Goal: Task Accomplishment & Management: Manage account settings

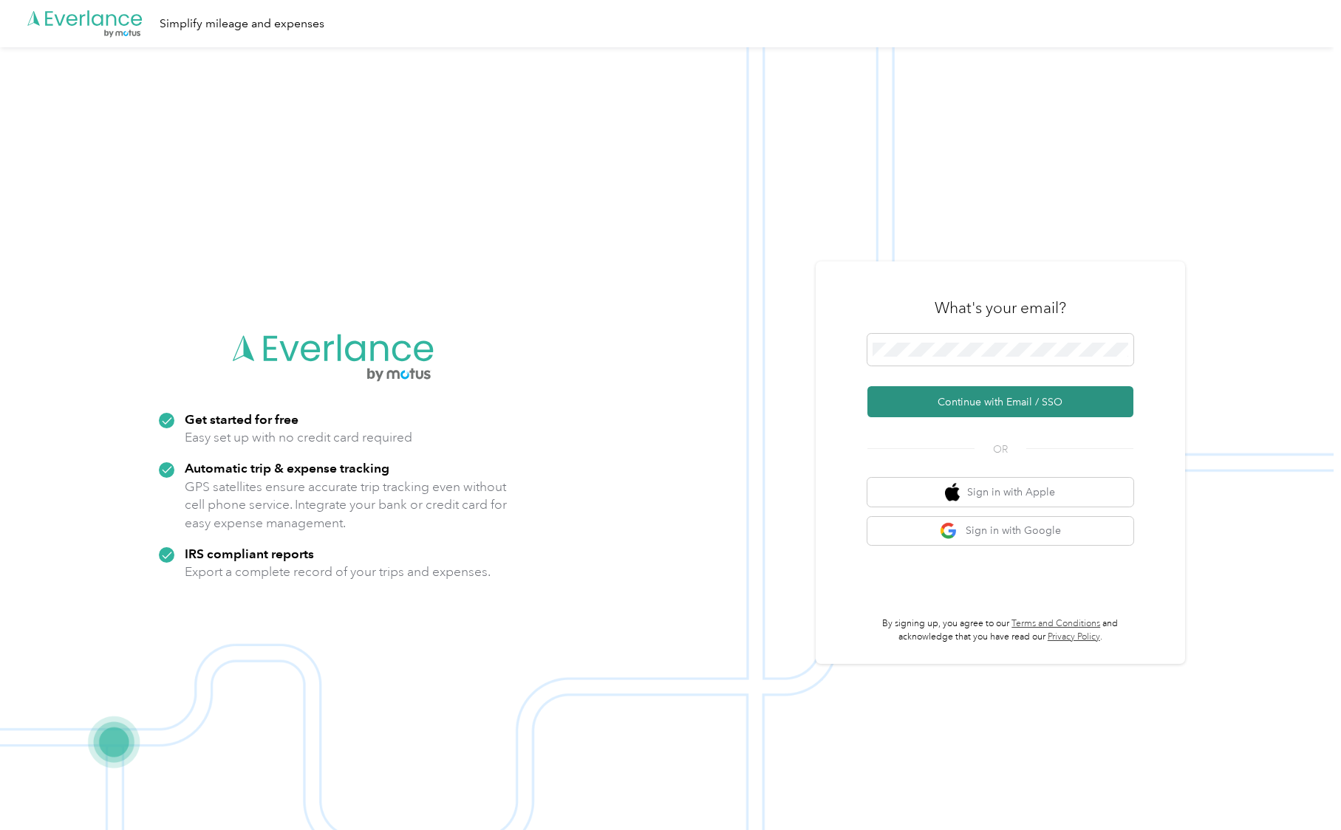
click at [963, 404] on button "Continue with Email / SSO" at bounding box center [1000, 401] width 266 height 31
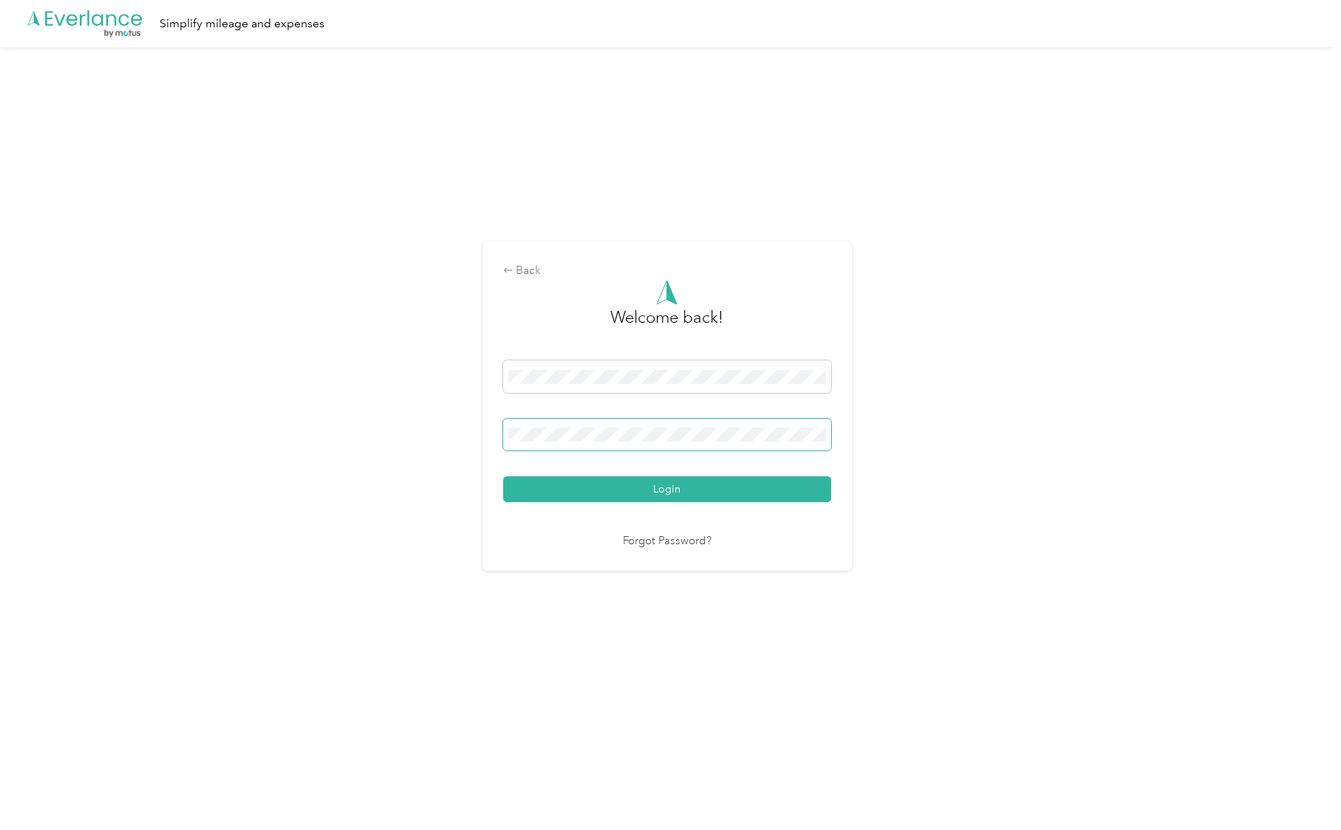
click at [670, 489] on button "Login" at bounding box center [667, 490] width 328 height 26
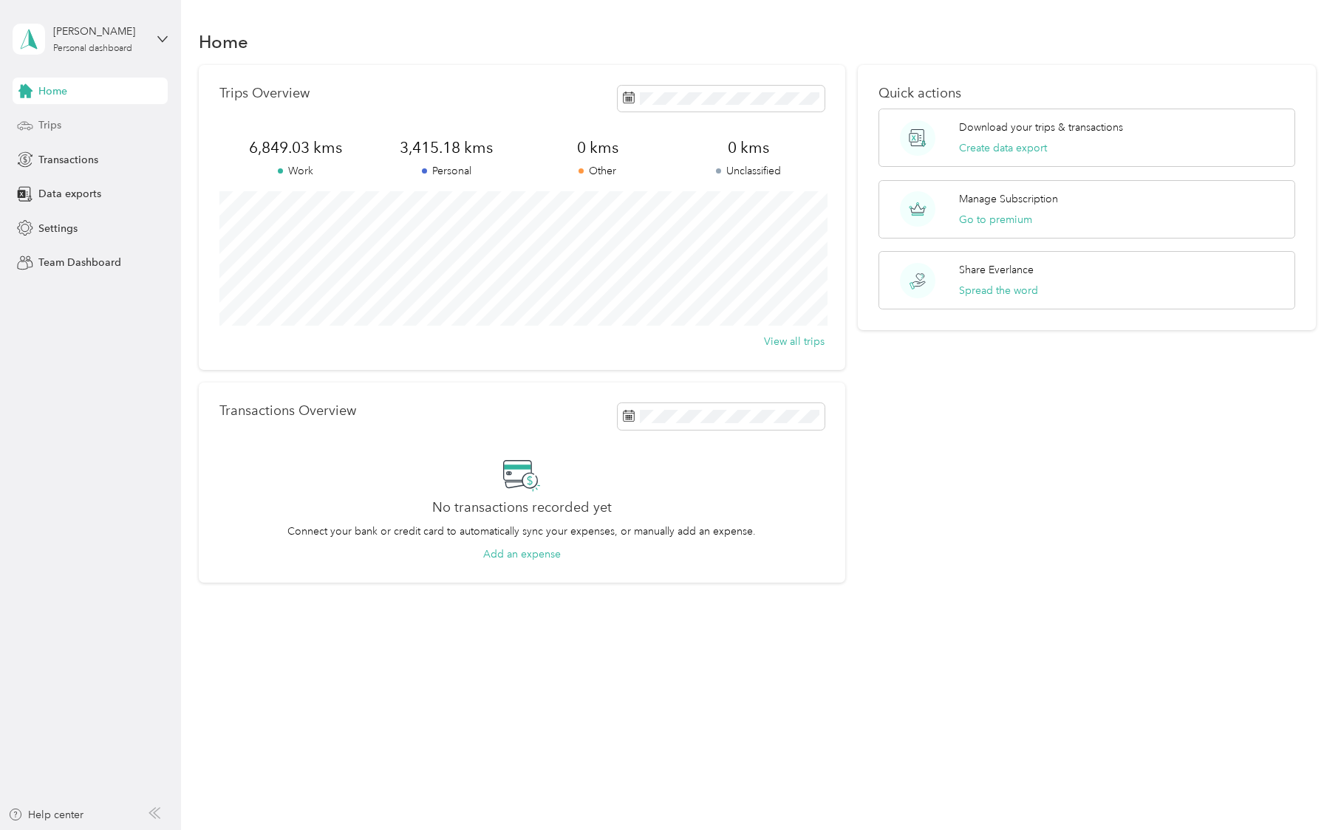
click at [50, 120] on span "Trips" at bounding box center [49, 125] width 23 height 16
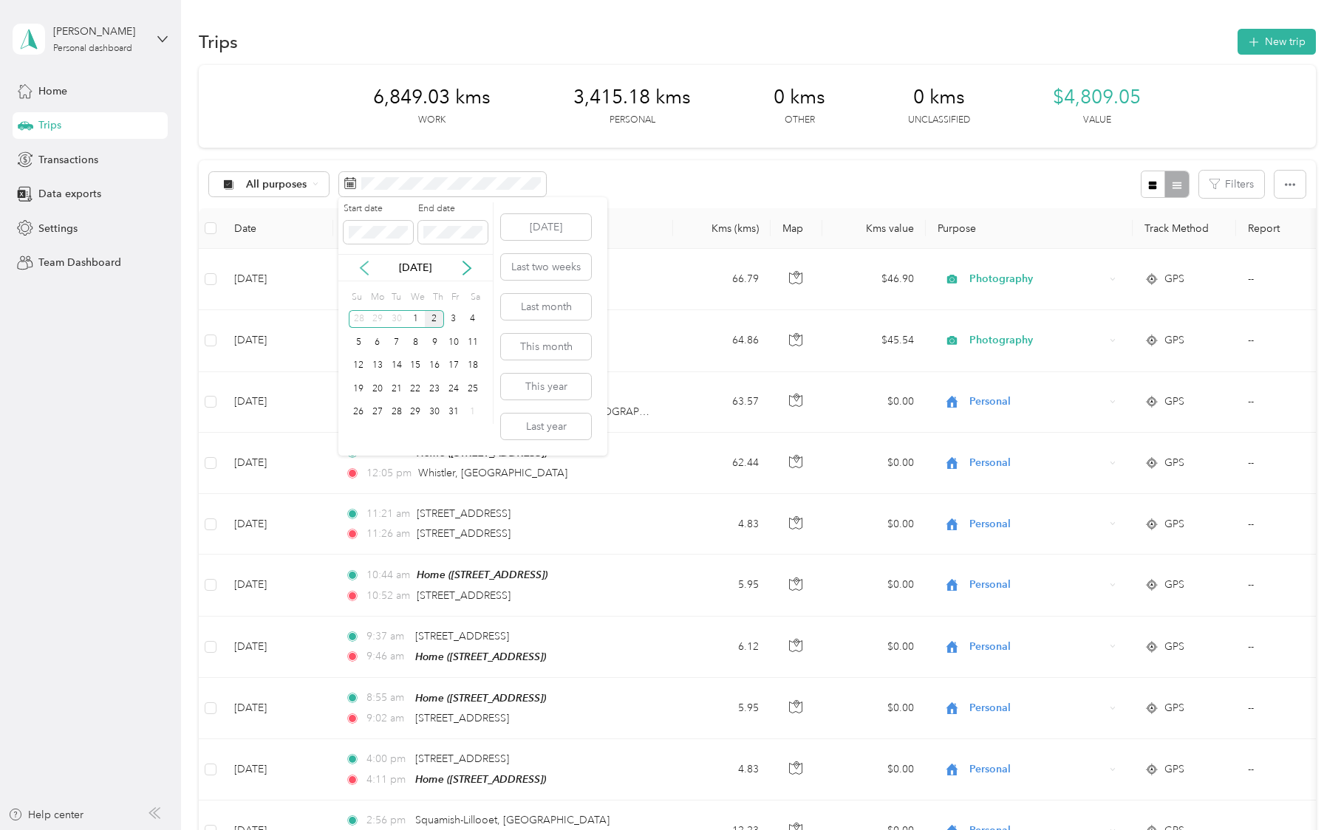
click at [366, 268] on icon at bounding box center [364, 268] width 15 height 15
click at [364, 268] on icon at bounding box center [364, 268] width 15 height 15
click at [437, 413] on div "28" at bounding box center [434, 412] width 19 height 18
click at [413, 414] on div "27" at bounding box center [415, 412] width 19 height 18
click at [449, 413] on div "29" at bounding box center [453, 412] width 19 height 18
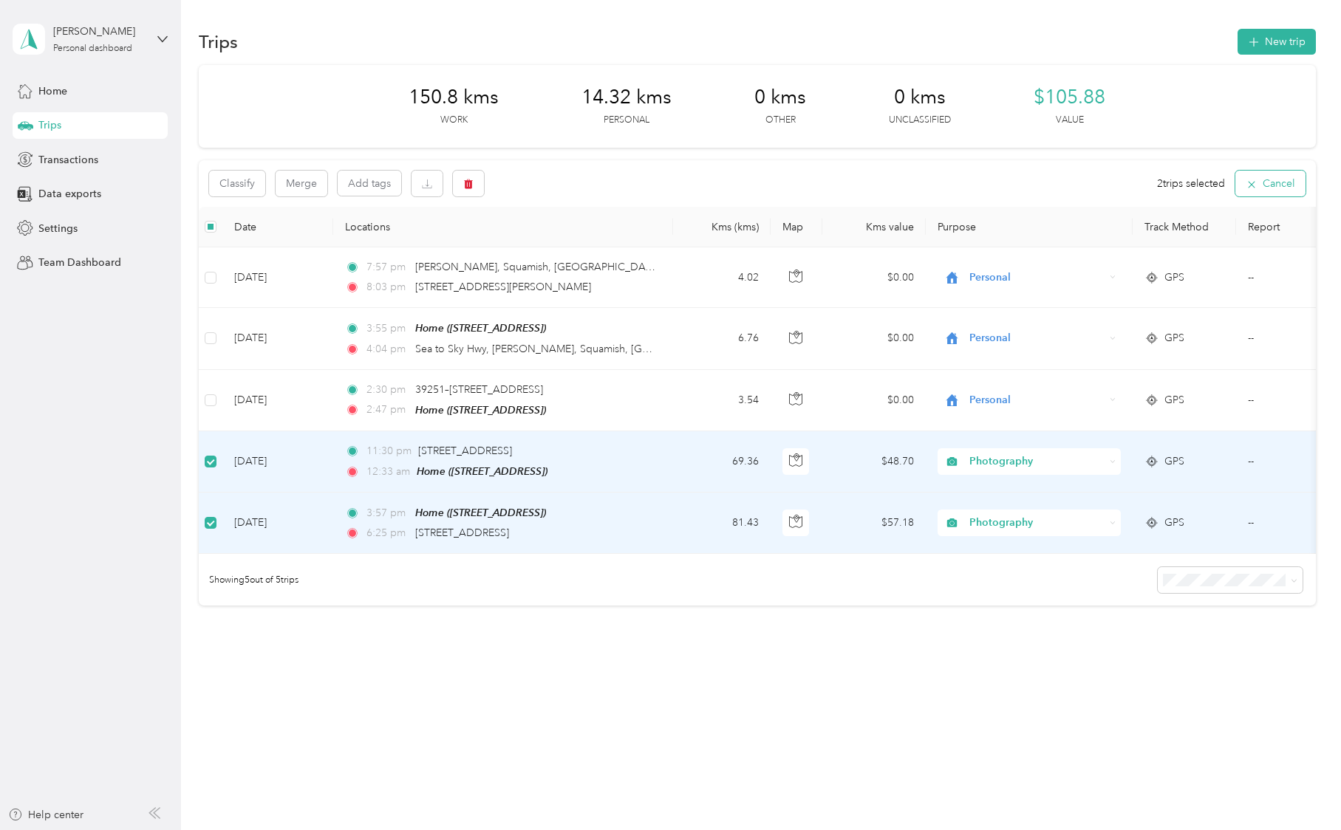
click at [1257, 182] on icon "button" at bounding box center [1252, 185] width 12 height 12
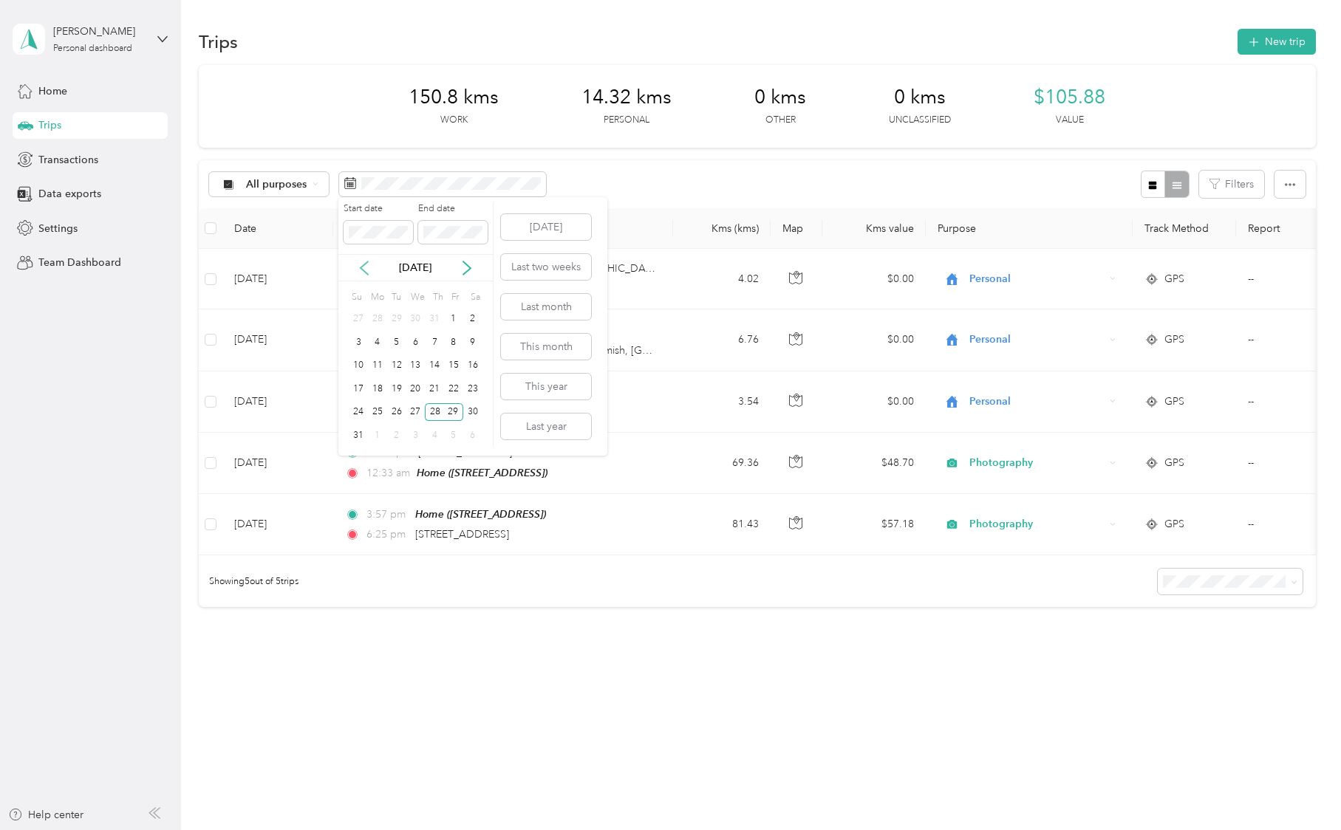
click at [358, 265] on icon at bounding box center [364, 268] width 15 height 15
click at [449, 368] on div "18" at bounding box center [453, 366] width 19 height 18
click at [359, 390] on div "20" at bounding box center [358, 389] width 19 height 18
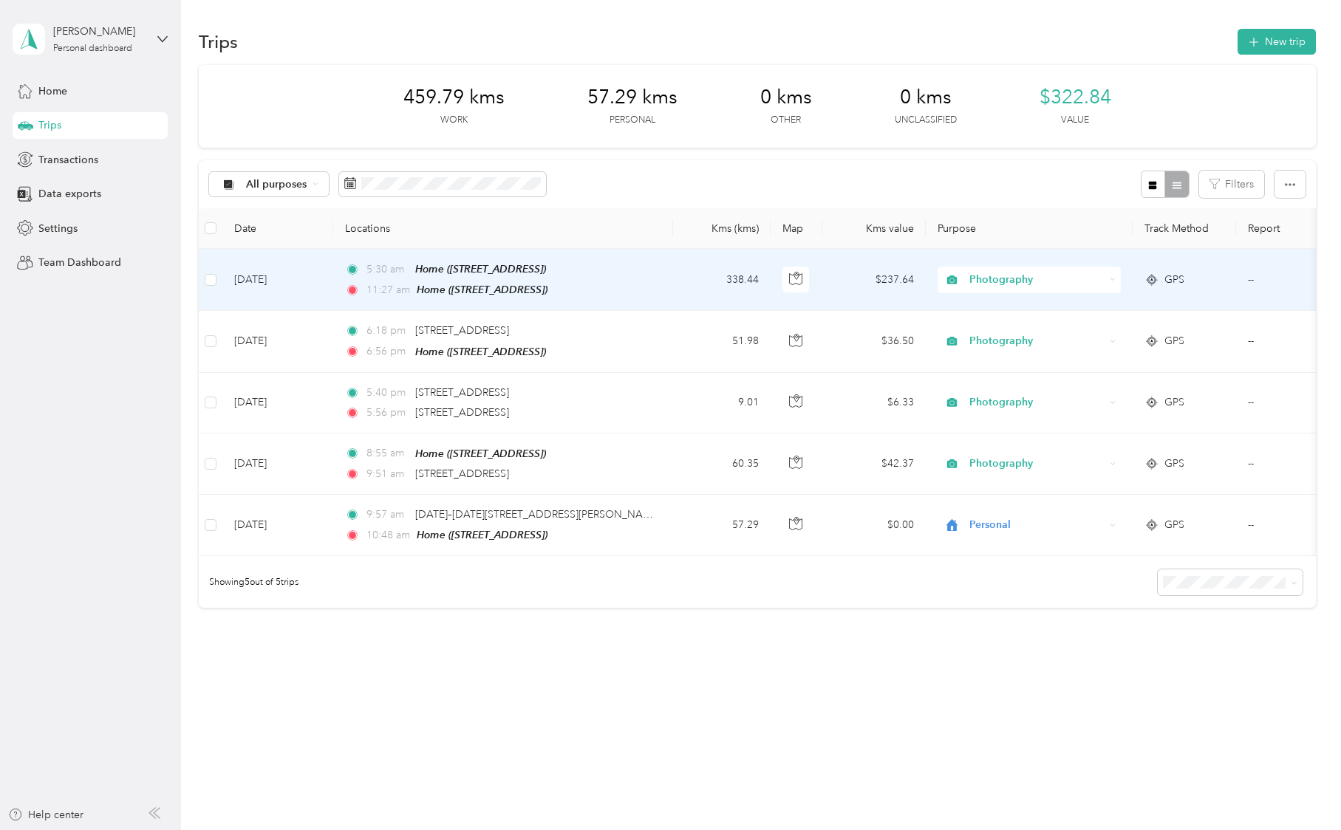
click at [700, 276] on td "338.44" at bounding box center [722, 280] width 98 height 62
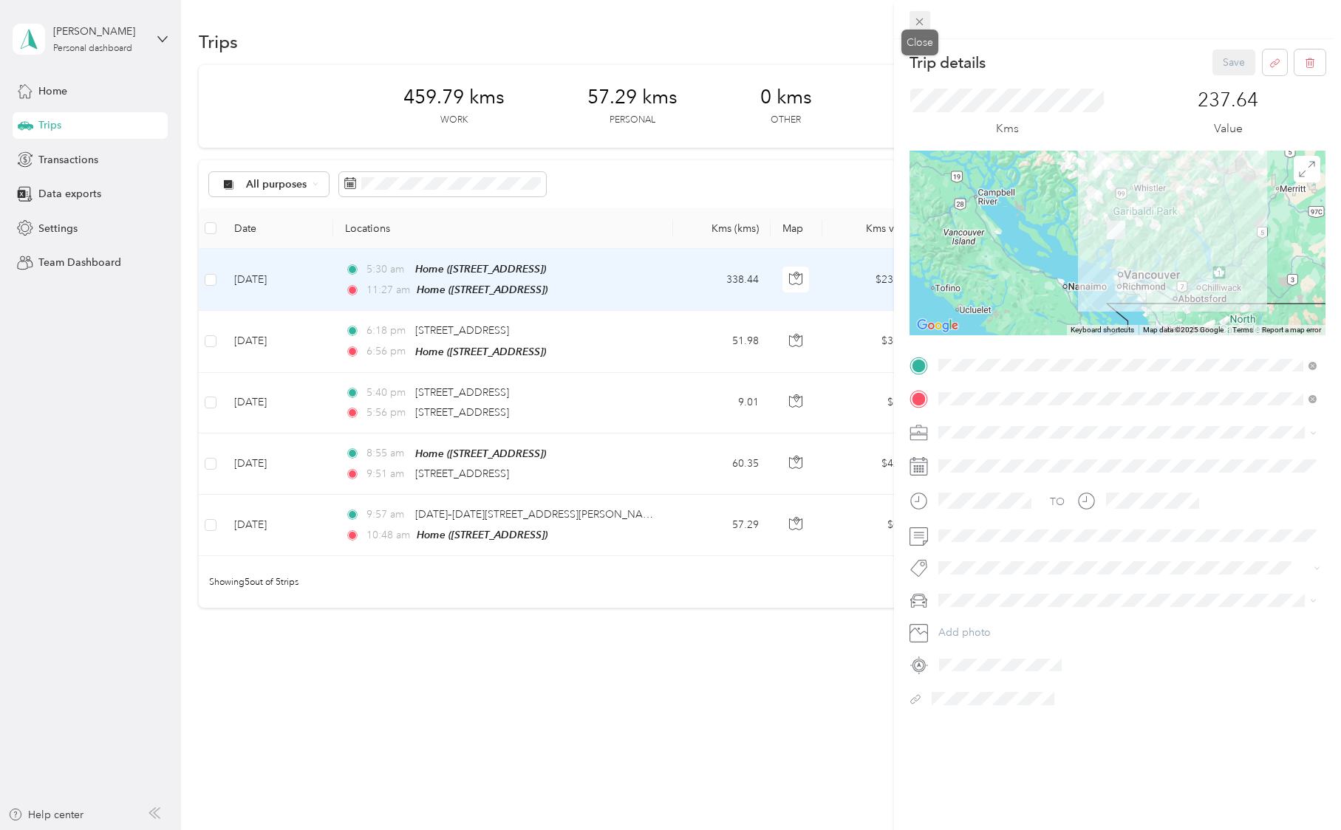
click at [918, 23] on icon at bounding box center [919, 22] width 13 height 13
